Goal: Find specific page/section: Find specific page/section

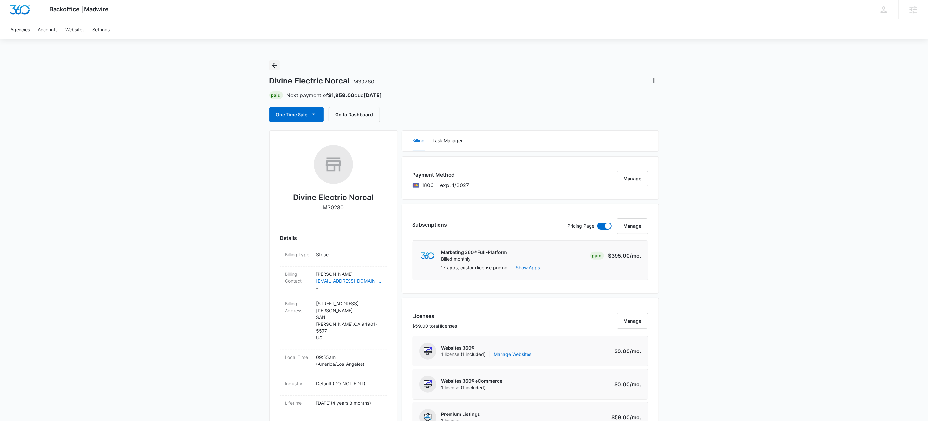
drag, startPoint x: 275, startPoint y: 59, endPoint x: 274, endPoint y: 63, distance: 3.4
click at [275, 60] on button "Back" at bounding box center [274, 65] width 10 height 10
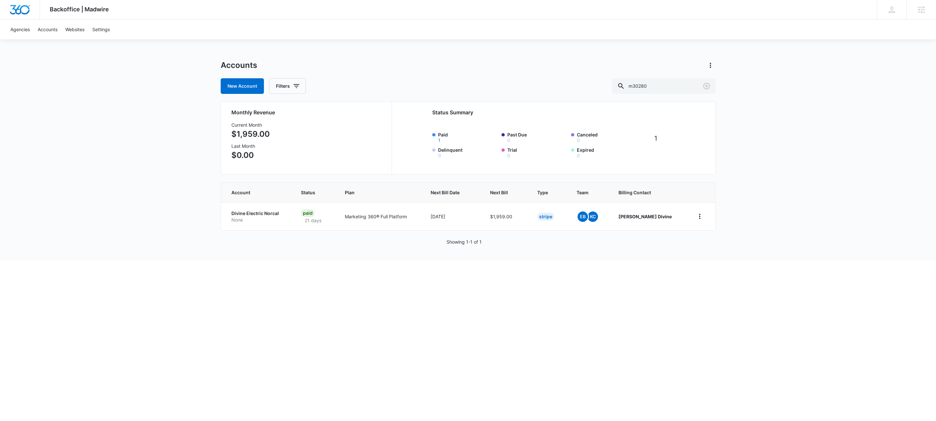
click at [273, 65] on div "Accounts" at bounding box center [468, 65] width 495 height 10
click at [685, 87] on input "m30280" at bounding box center [664, 86] width 104 height 16
type input "M16670"
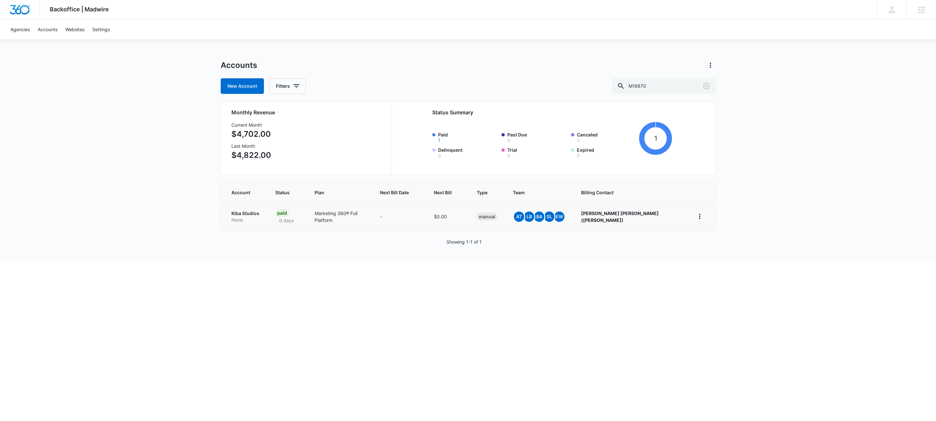
click at [256, 221] on p "None" at bounding box center [245, 220] width 28 height 6
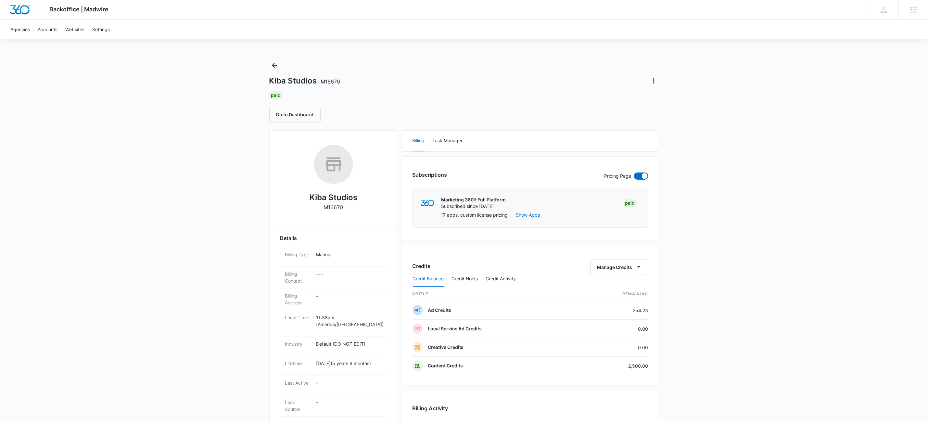
click at [218, 185] on div "Backoffice | Madwire Apps Settings KW Kait Weagraff [EMAIL_ADDRESS][PERSON_NAME…" at bounding box center [464, 384] width 928 height 768
click at [274, 65] on icon "Back" at bounding box center [274, 65] width 5 height 5
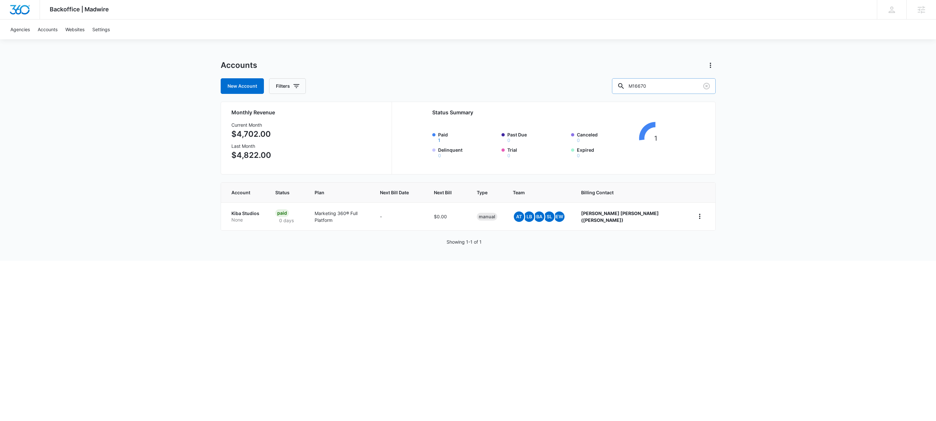
drag, startPoint x: 682, startPoint y: 89, endPoint x: 674, endPoint y: 84, distance: 9.1
click at [681, 89] on input "M16670" at bounding box center [664, 86] width 104 height 16
paste input "[EMAIL_ADDRESS][PERSON_NAME][DOMAIN_NAME]"
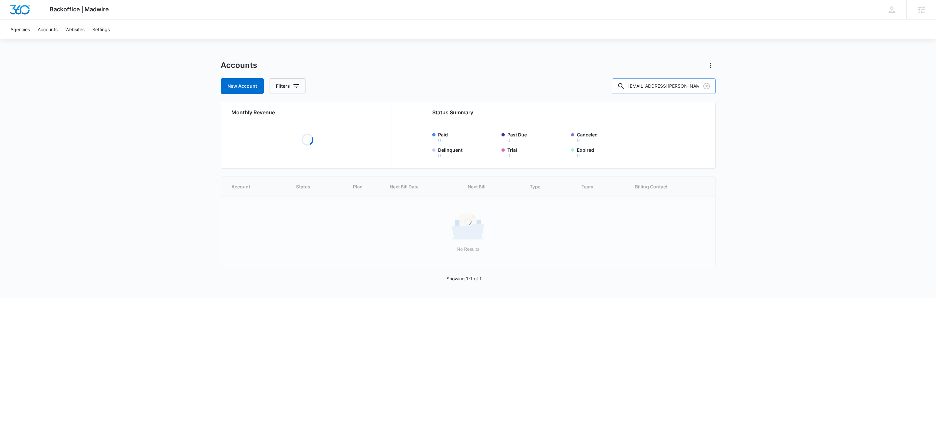
click at [678, 89] on input "[EMAIL_ADDRESS][PERSON_NAME][DOMAIN_NAME]" at bounding box center [664, 86] width 104 height 16
click at [693, 92] on input "[EMAIL_ADDRESS][PERSON_NAME][DOMAIN_NAME]" at bounding box center [664, 86] width 104 height 16
click at [691, 89] on input "[EMAIL_ADDRESS][PERSON_NAME][DOMAIN_NAME]" at bounding box center [664, 86] width 104 height 16
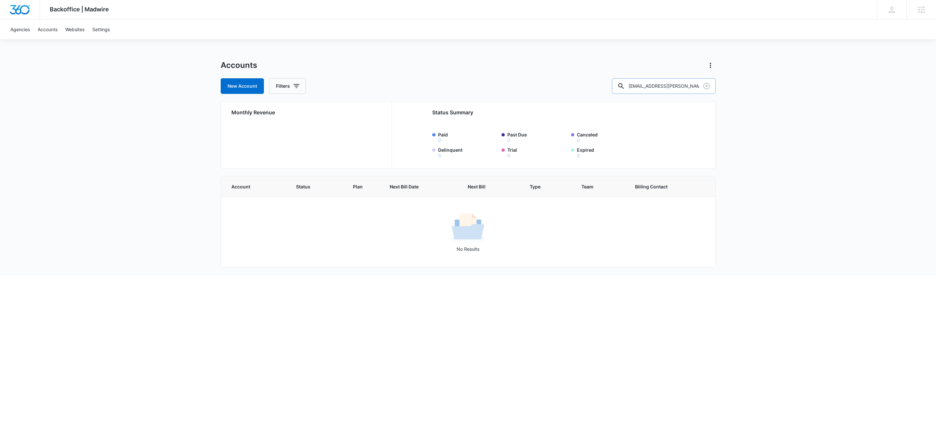
click at [691, 89] on input "[EMAIL_ADDRESS][PERSON_NAME][DOMAIN_NAME]" at bounding box center [664, 86] width 104 height 16
paste input "M3920"
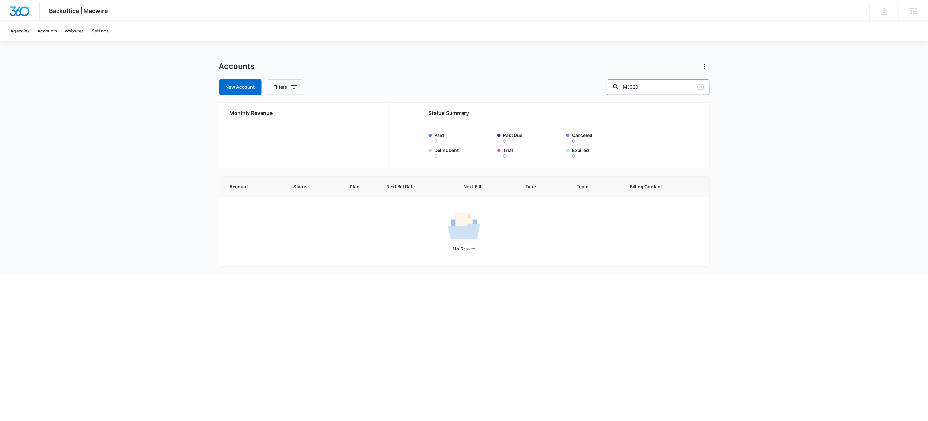
scroll to position [0, 0]
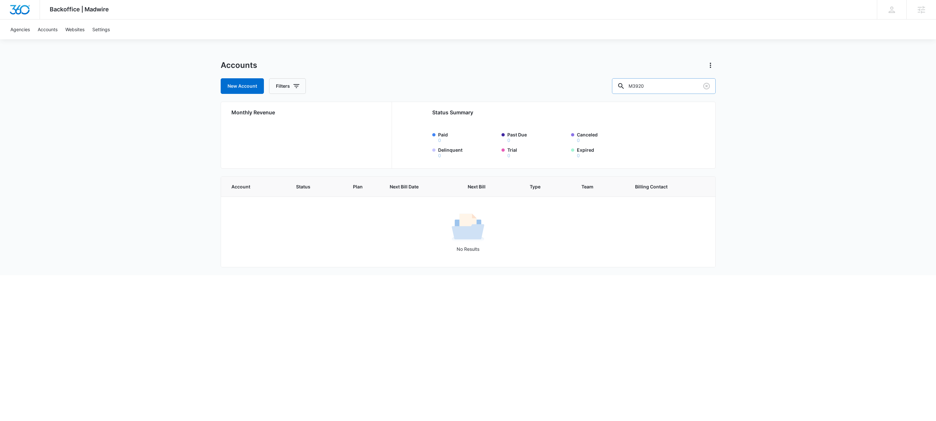
type input "M3920"
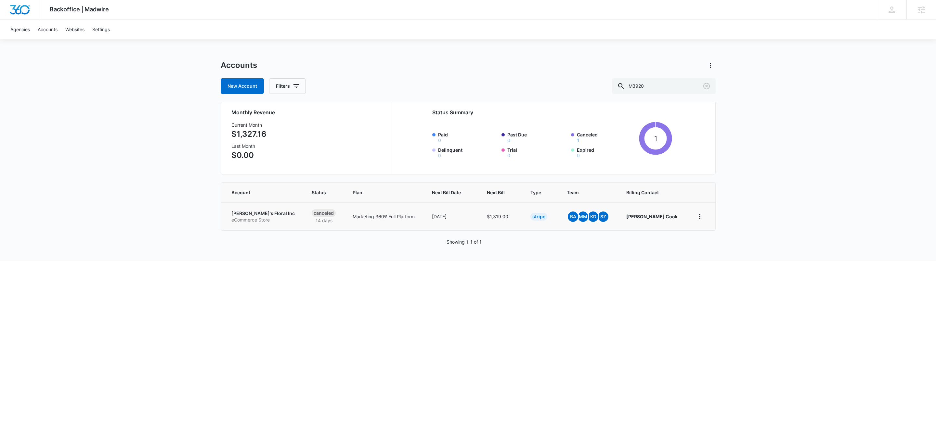
click at [259, 212] on p "[PERSON_NAME]'s Floral Inc" at bounding box center [263, 213] width 65 height 6
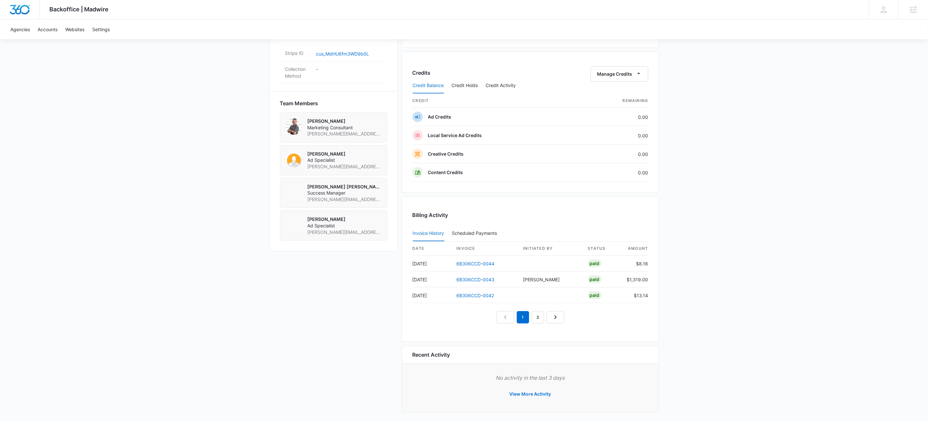
scroll to position [443, 0]
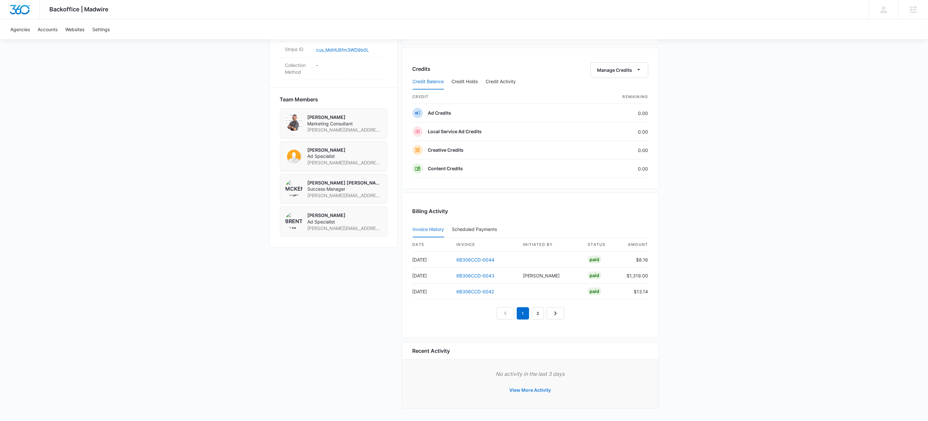
click at [539, 391] on button "View More Activity" at bounding box center [530, 390] width 55 height 16
